Goal: Task Accomplishment & Management: Manage account settings

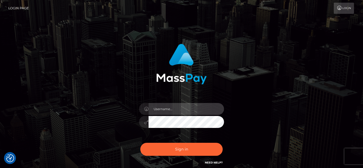
click at [159, 110] on input "text" at bounding box center [185, 109] width 75 height 12
type input "[EMAIL_ADDRESS][DOMAIN_NAME]"
click at [140, 143] on button "Sign in" at bounding box center [181, 149] width 82 height 13
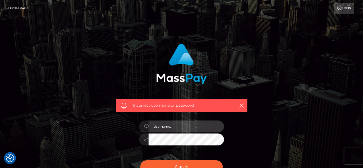
click at [166, 127] on input "text" at bounding box center [185, 127] width 75 height 12
type input "klc3ofme@yahoo.com"
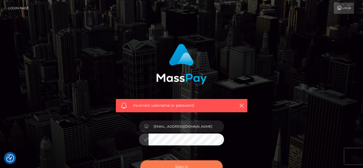
click at [182, 164] on button "Sign in" at bounding box center [181, 166] width 82 height 13
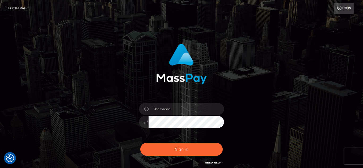
click at [211, 162] on link "Need Help?" at bounding box center [214, 162] width 18 height 3
